Goal: Task Accomplishment & Management: Complete application form

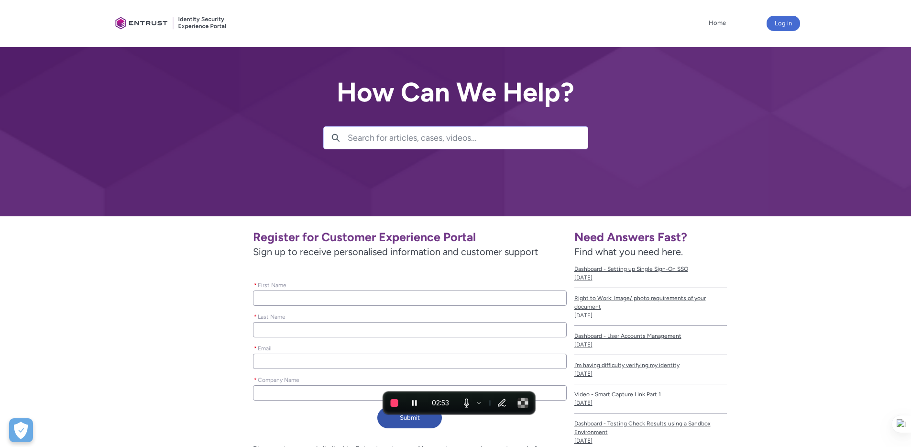
scroll to position [69, 0]
click at [410, 290] on input "* First Name" at bounding box center [409, 297] width 313 height 15
click at [195, 242] on div "Register for Customer Experience Portal Sign up to receive personalised informa…" at bounding box center [343, 327] width 448 height 209
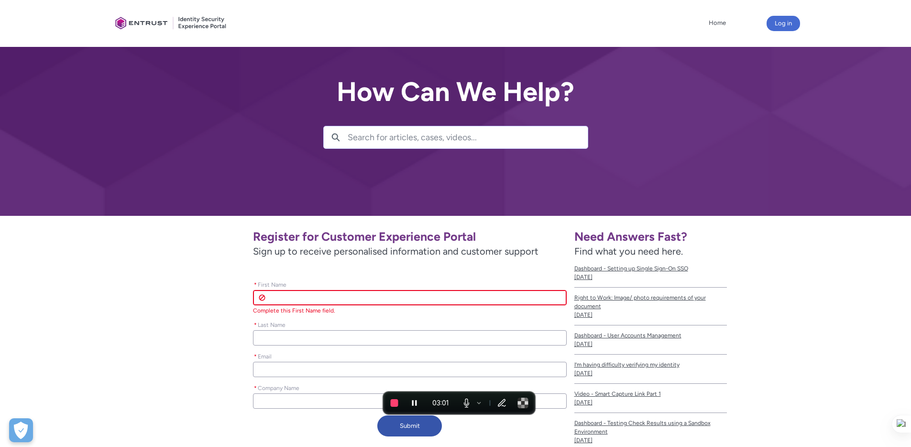
click at [328, 290] on input "* First Name" at bounding box center [409, 297] width 313 height 15
type lightning-primitive-input-simple "A"
type input "A"
type lightning-primitive-input-simple "Am"
type input "Am"
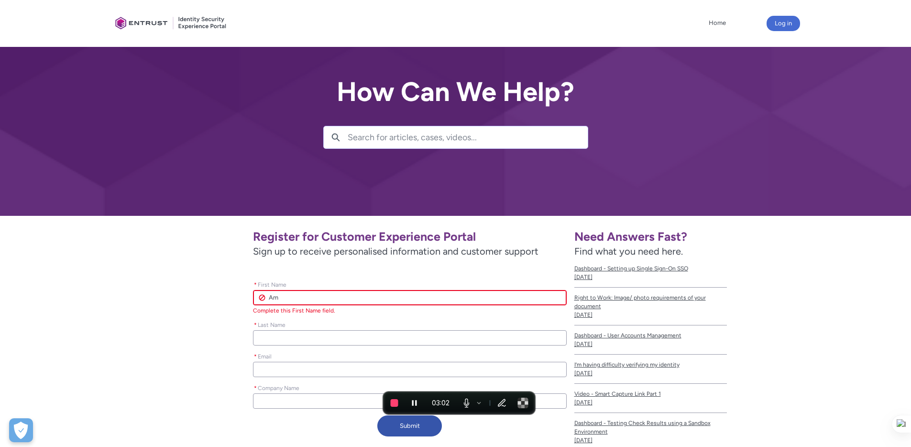
type lightning-primitive-input-simple "Ami"
type input "Ami"
type lightning-primitive-input-simple "Amit"
type input "Amit"
type lightning-primitive-input-simple "[PERSON_NAME]"
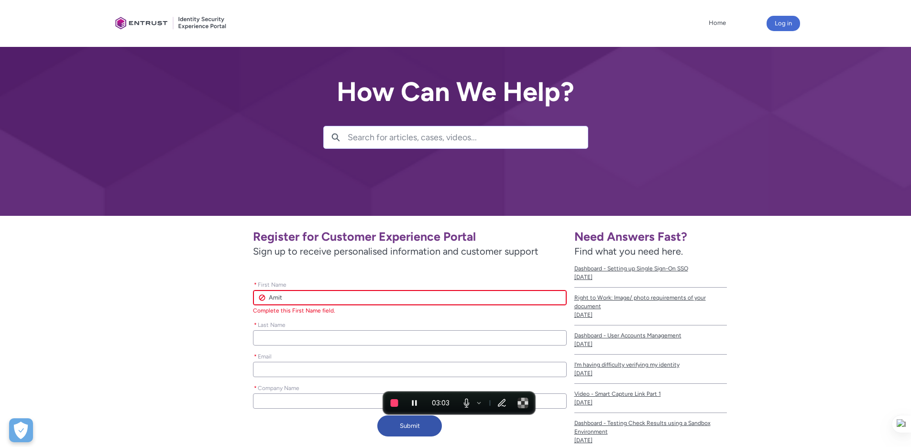
type input "[PERSON_NAME]"
type lightning-primitive-input-simple "Amitab"
type input "Amitab"
type lightning-primitive-input-simple "Amitabh"
type input "Amitabh"
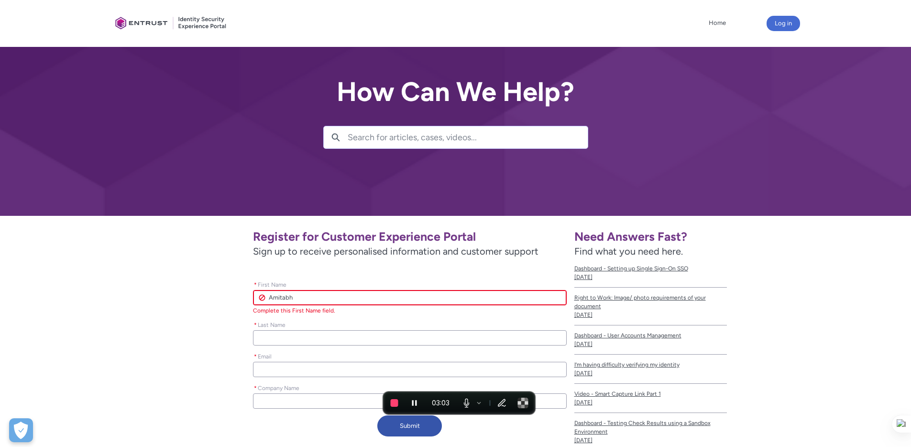
type lightning-primitive-input-simple "Amitabh"
type input "Amitabh"
type lightning-primitive-input-simple "Amitabh D"
type input "Amitabh D"
type lightning-primitive-input-simple "Amitabh De"
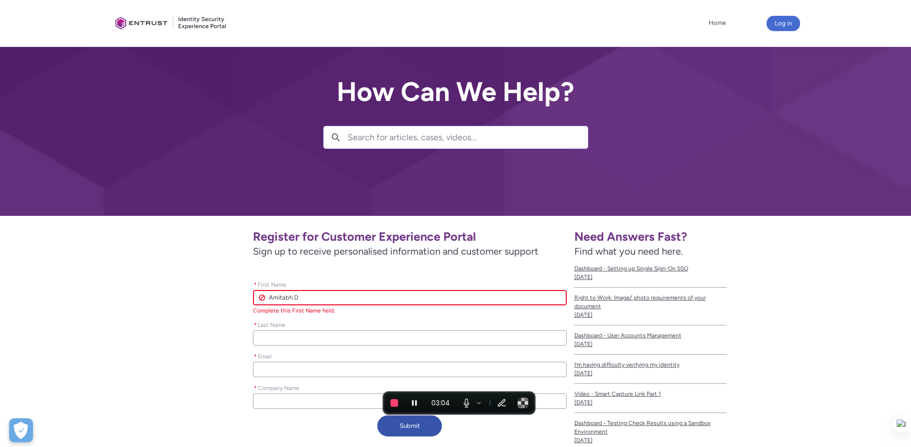
type input "Amitabh De"
type lightning-primitive-input-simple "[PERSON_NAME]"
type input "[PERSON_NAME]"
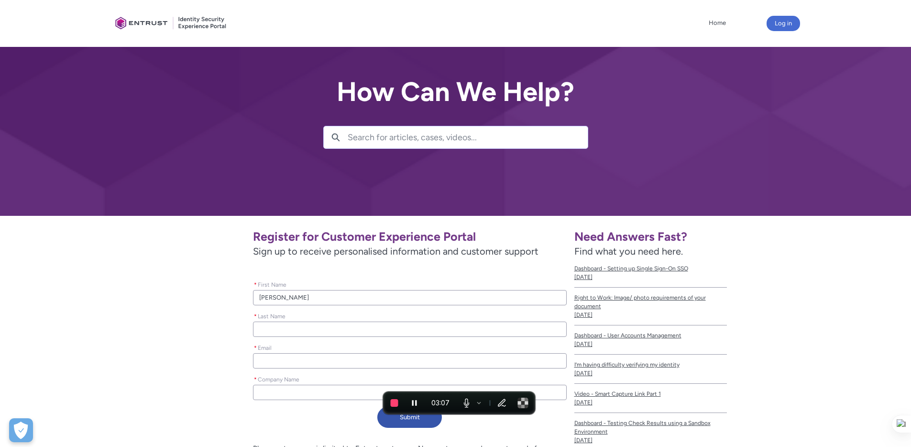
click at [313, 290] on input "[PERSON_NAME]" at bounding box center [409, 297] width 313 height 15
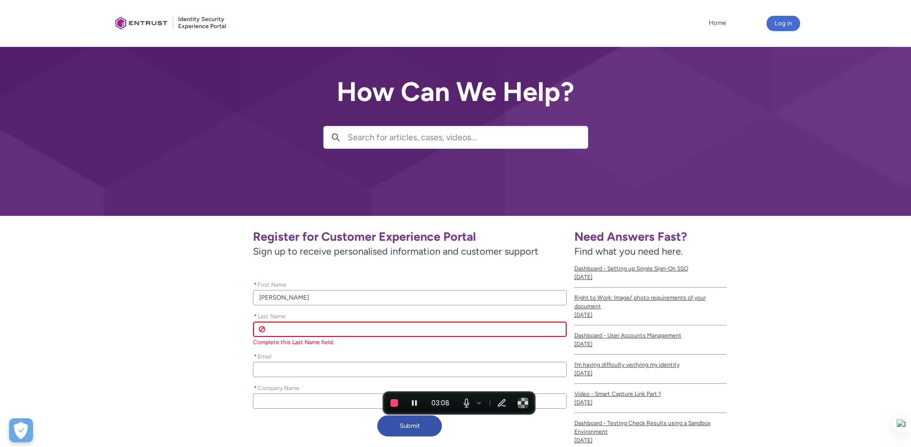
type lightning-primitive-input-simple "Amitabh De"
type input "Amitabh De"
type lightning-primitive-input-simple "Amitabh D"
type input "Amitabh D"
type lightning-primitive-input-simple "Amitabh"
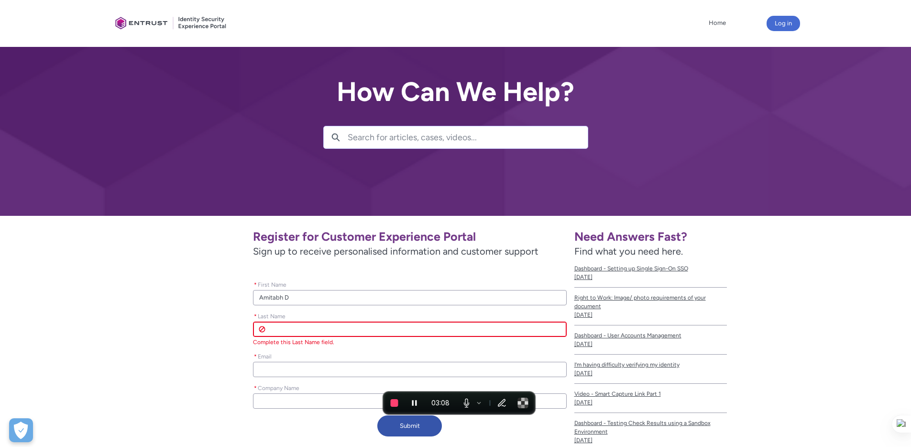
type input "Amitabh"
type lightning-primitive-input-simple "Amitabh"
type input "Amitabh"
type lightning-primitive-input-simple "D"
type input "D"
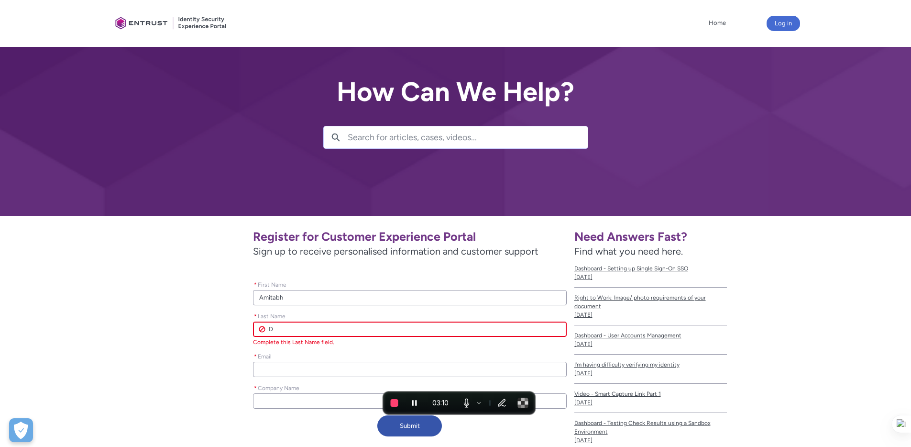
type lightning-primitive-input-simple "De"
type input "De"
type lightning-primitive-input-simple "[PERSON_NAME]"
type input "[PERSON_NAME]"
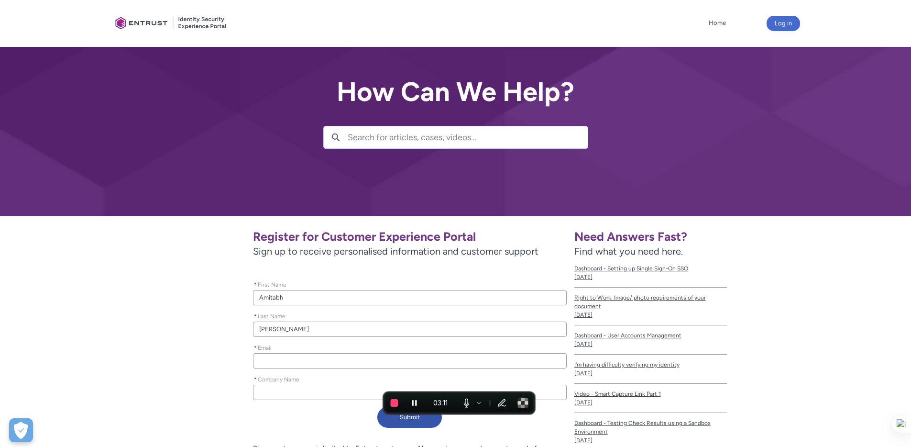
type lightning-primitive-input-simple "a"
type input "a"
type lightning-primitive-input-simple "am"
type input "am"
type lightning-primitive-input-simple "ami"
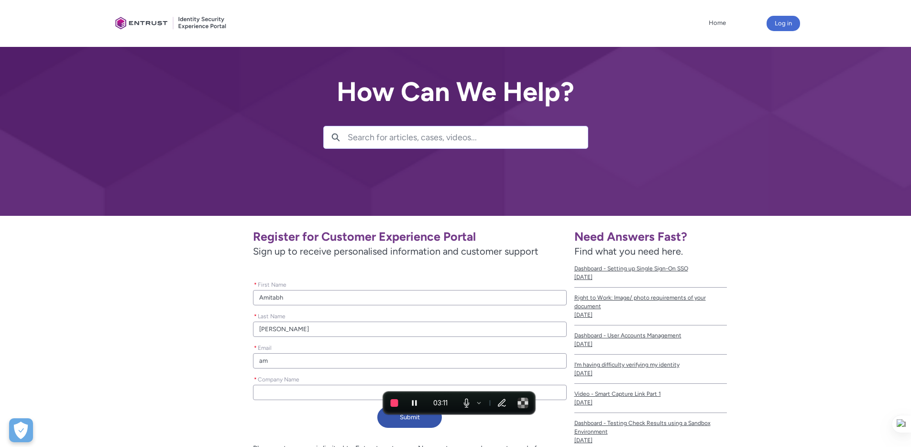
type input "ami"
type lightning-primitive-input-simple "[PERSON_NAME]"
type input "[PERSON_NAME]"
type lightning-primitive-input-simple "amit@"
type input "amit@"
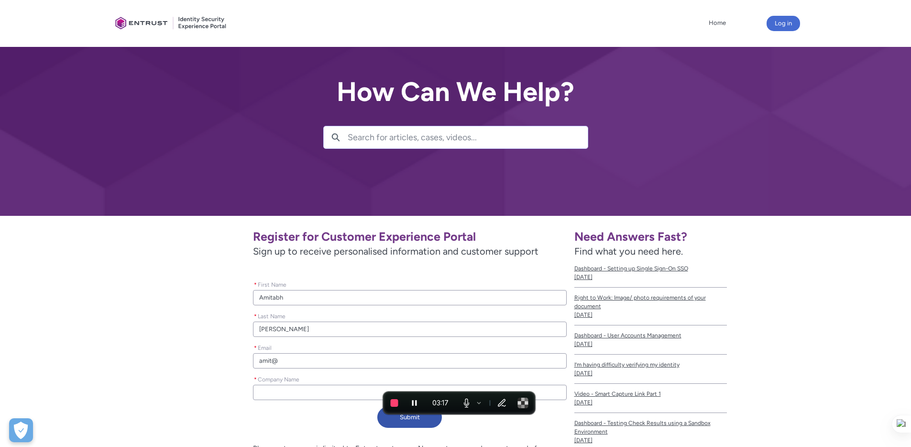
type lightning-primitive-input-simple "amit@m"
type input "amit@m"
type lightning-primitive-input-simple "amit@mu"
type input "amit@mu"
type lightning-primitive-input-simple "amit@mul"
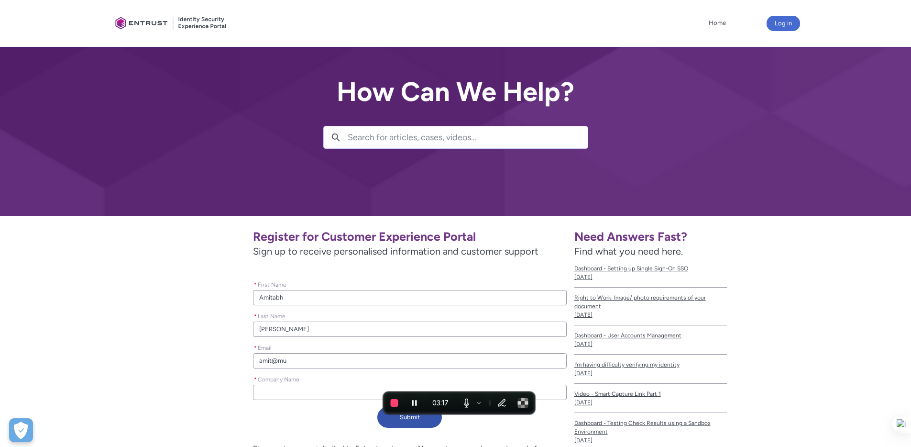
type input "amit@mul"
type lightning-primitive-input-simple "amit@mult"
type input "amit@mult"
type lightning-primitive-input-simple "amit@multi"
type input "amit@multi"
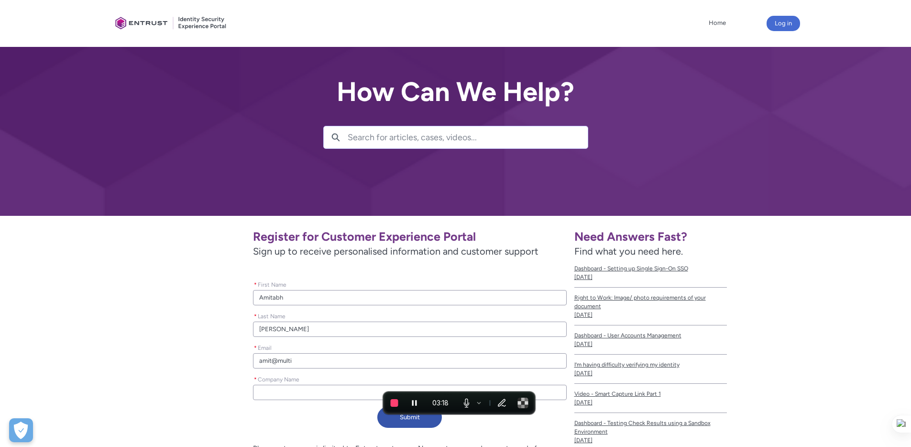
type lightning-primitive-input-simple "amit@multis"
type input "amit@multis"
type lightning-primitive-input-simple "amit@multiso"
type input "amit@multiso"
type lightning-primitive-input-simple "amit@multisof"
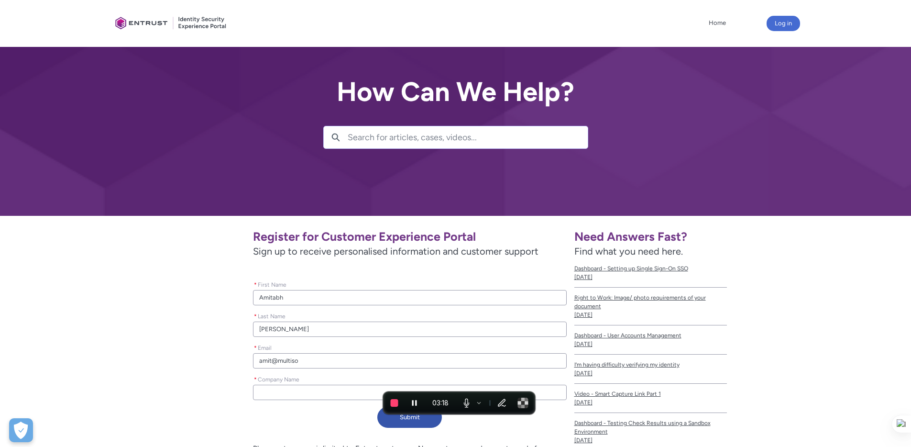
type input "amit@multisof"
type lightning-primitive-input-simple "amit@multisoft"
type input "amit@multisoft"
type lightning-primitive-input-simple "amit@multisoft."
type input "amit@multisoft."
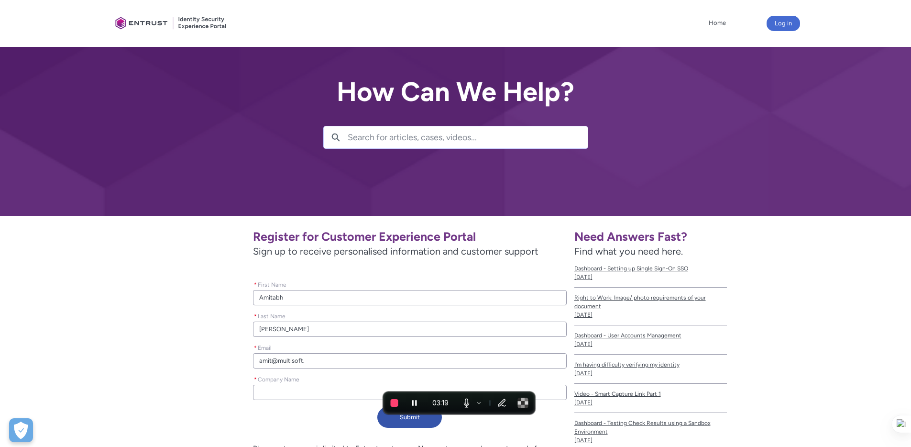
type lightning-primitive-input-simple "amit@multisoft.c"
type input "amit@multisoft.c"
type lightning-primitive-input-simple "[EMAIL_ADDRESS][DOMAIN_NAME]"
type input "[EMAIL_ADDRESS][DOMAIN_NAME]"
type lightning-primitive-input-simple "[EMAIL_ADDRESS][DOMAIN_NAME]"
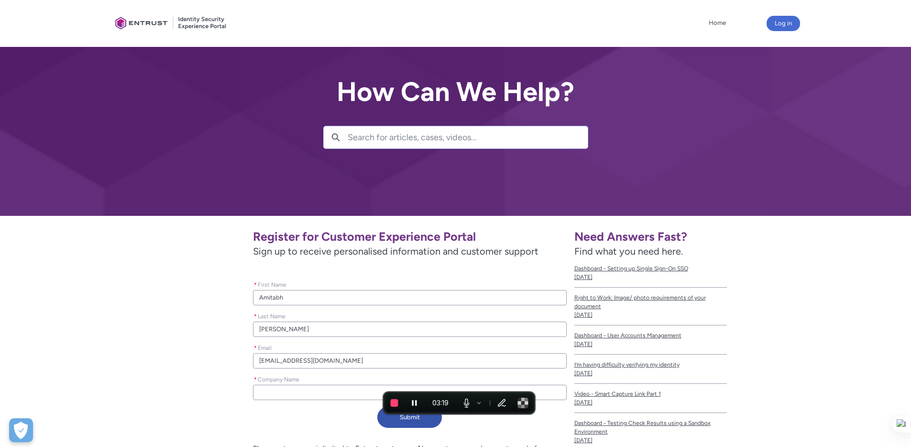
type input "[EMAIL_ADDRESS][DOMAIN_NAME]"
click at [271, 385] on input "* Company Name" at bounding box center [409, 392] width 313 height 15
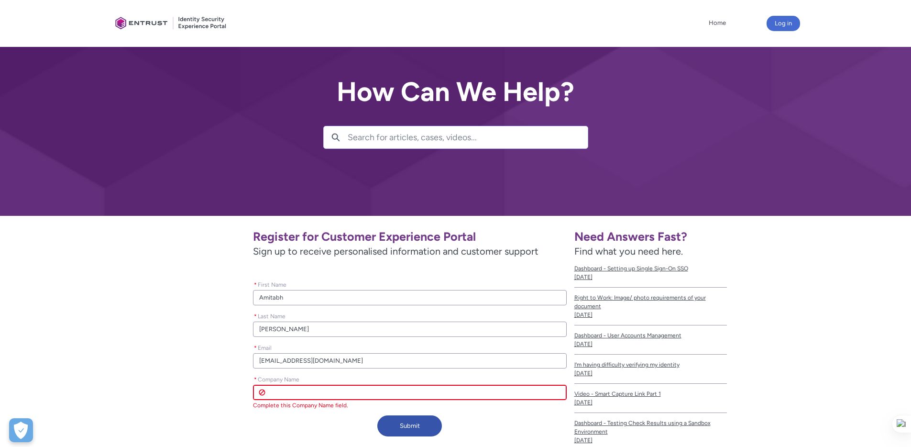
click at [304, 385] on input "* Company Name" at bounding box center [409, 392] width 313 height 15
type lightning-primitive-input-simple "V"
type input "V"
type lightning-primitive-input-simple "Vi"
type input "Vi"
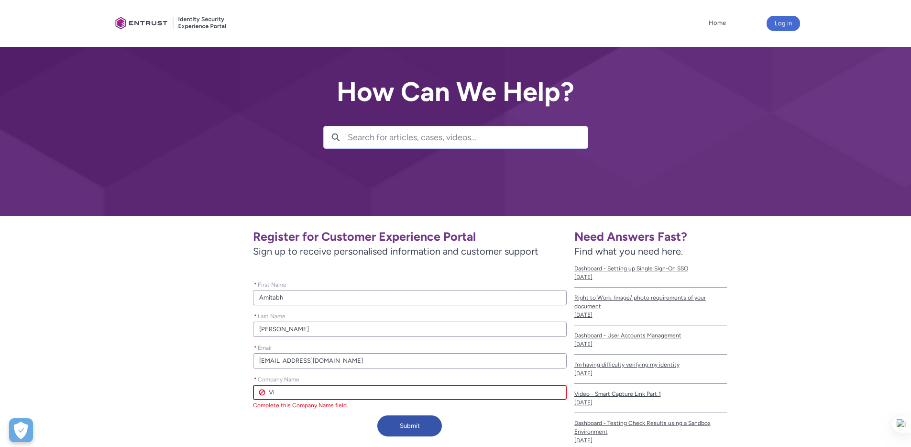
type lightning-primitive-input-simple "Vid"
type input "Vid"
type lightning-primitive-input-simple "Vida"
type input "Vida"
type lightning-primitive-input-simple "Vida"
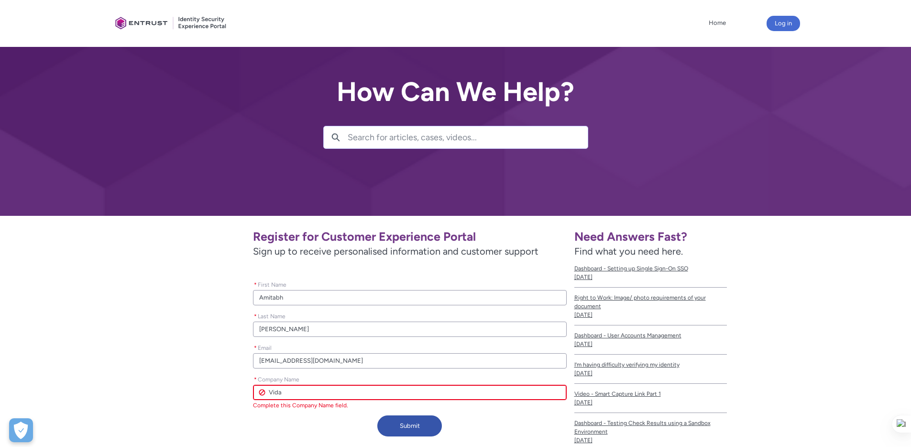
type input "Vida"
type lightning-primitive-input-simple "Vida D"
type input "Vida D"
type lightning-primitive-input-simple "Vida Di"
type input "Vida Di"
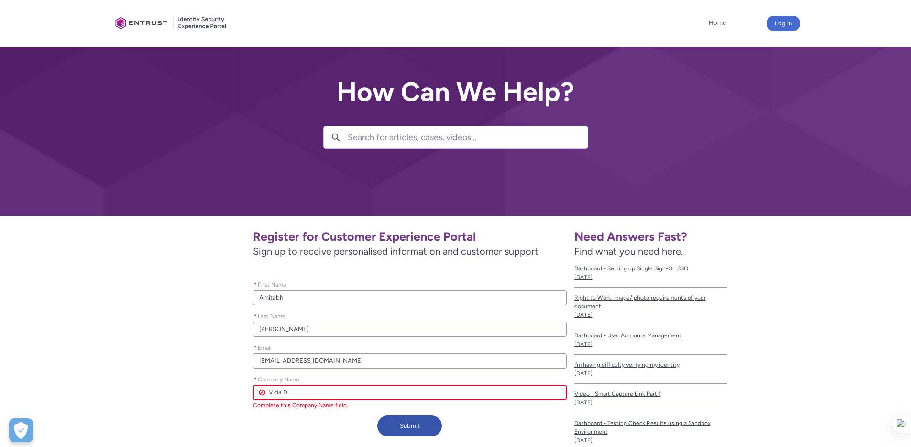
type lightning-primitive-input-simple "Vida Div"
type input "Vida Div"
type lightning-primitive-input-simple "Vida Divi"
type input "Vida Divi"
type lightning-primitive-input-simple "[PERSON_NAME]"
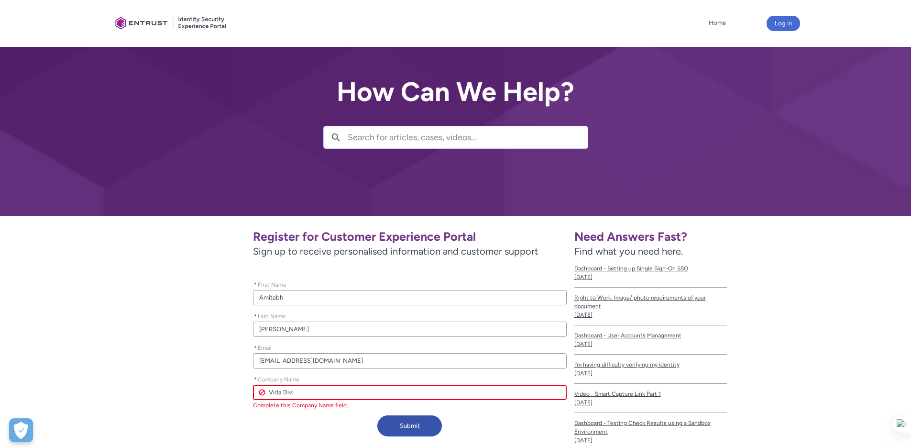
type input "[PERSON_NAME]"
type lightning-primitive-input-simple "Vida Divina"
type input "Vida Divina"
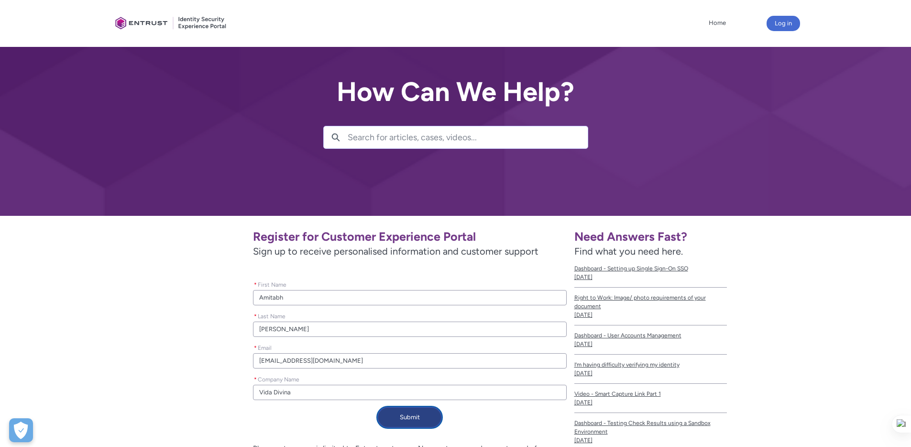
click at [404, 407] on button "Submit" at bounding box center [409, 417] width 65 height 21
